Goal: Task Accomplishment & Management: Manage account settings

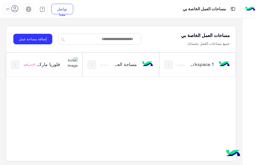
click at [66, 66] on img at bounding box center [71, 62] width 14 height 11
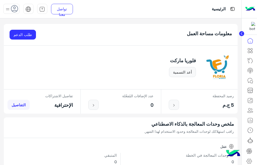
scroll to position [42, 0]
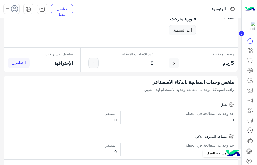
click at [251, 160] on icon at bounding box center [249, 160] width 5 height 5
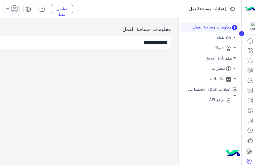
click at [223, 56] on link "إدارة الفريق arrow_drop_down" at bounding box center [209, 58] width 59 height 10
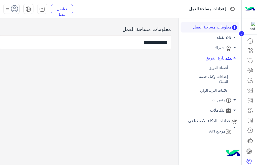
click at [220, 69] on link "أعضاء الفريق" at bounding box center [209, 67] width 59 height 9
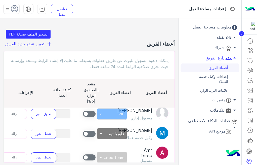
scroll to position [78, 0]
click at [33, 43] on span "تعيين عضو جديد للفريق" at bounding box center [24, 43] width 39 height 5
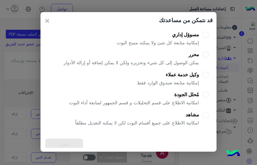
click at [178, 82] on p "إمكانية متابعة صندوق الوارد فقط" at bounding box center [168, 82] width 62 height 7
click at [190, 117] on div "مشاهد امكانية الاطلاع على جميع أقسام البوت لكن لا يمكنه التعديل مطلقاً" at bounding box center [137, 121] width 124 height 18
click at [187, 98] on div "مُحلل الجودة امكانية الاطلاع على قسم التحليلات و قسم الجمهور لمتابعة أداء البوت" at bounding box center [134, 100] width 130 height 18
click at [192, 74] on div "وكيل خدمة عملاء" at bounding box center [168, 75] width 62 height 6
click at [69, 142] on button "التالي" at bounding box center [64, 144] width 38 height 12
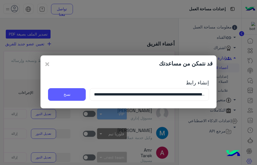
click at [72, 94] on button "نسخ" at bounding box center [67, 94] width 38 height 13
click at [46, 63] on span "×" at bounding box center [47, 63] width 6 height 11
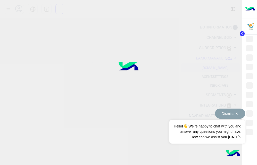
click at [215, 115] on button "Dismiss ✕" at bounding box center [230, 113] width 30 height 10
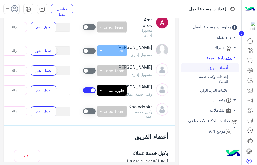
scroll to position [100, 0]
click at [91, 108] on span at bounding box center [89, 111] width 13 height 6
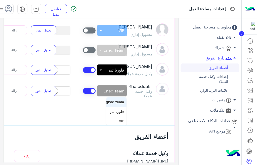
click at [107, 91] on div at bounding box center [112, 88] width 30 height 5
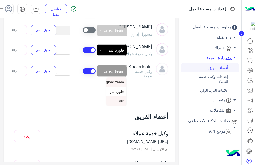
scroll to position [129, 0]
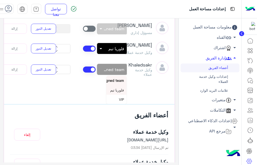
click at [116, 88] on span "فلوريا تيم" at bounding box center [117, 90] width 14 height 4
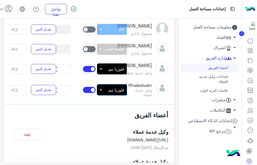
scroll to position [100, 0]
click at [56, 89] on button "تعديل الدور" at bounding box center [43, 90] width 25 height 10
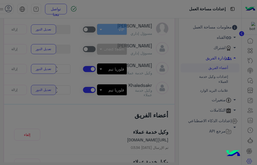
click at [59, 89] on li "مُحلل الجودة امكانية الاطلاع على قسم التحليلات و قسم الجمهور لمتابعة أداء البوت" at bounding box center [128, 89] width 161 height 20
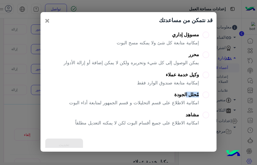
click at [47, 19] on span "×" at bounding box center [47, 20] width 6 height 11
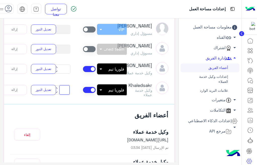
click at [67, 85] on input "**" at bounding box center [64, 90] width 10 height 10
type input "*"
click at [79, 81] on div "Khaledsakr وكيل خدمة عملاء بدون فريق × فلوريا تيم * تعديل الدور إزالة" at bounding box center [89, 89] width 166 height 16
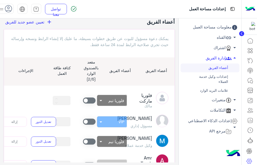
scroll to position [21, 0]
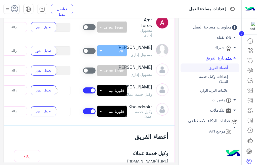
scroll to position [100, 0]
click at [7, 9] on img at bounding box center [8, 9] width 6 height 6
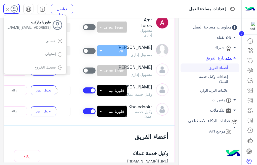
click at [44, 68] on link "تسجيل الخروج" at bounding box center [44, 67] width 21 height 4
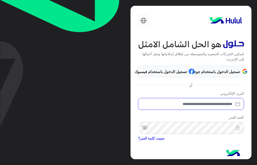
click at [200, 108] on input "email" at bounding box center [191, 104] width 106 height 12
type input "**********"
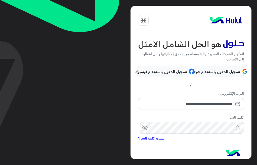
click at [147, 129] on span "visibility_off" at bounding box center [142, 127] width 9 height 9
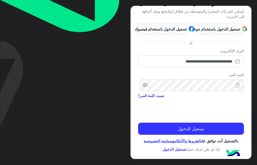
scroll to position [45, 0]
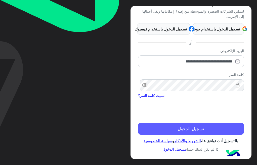
click at [212, 123] on button "تسجيل الدخول" at bounding box center [191, 128] width 106 height 12
